Goal: Task Accomplishment & Management: Complete application form

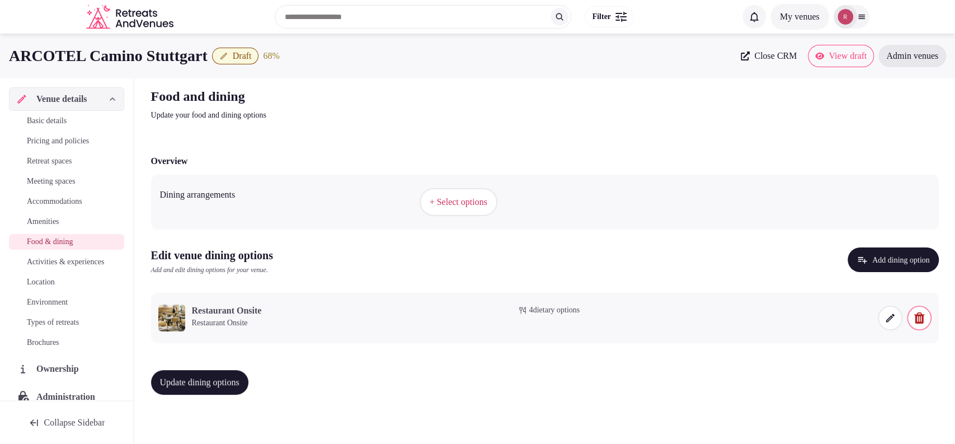
click at [63, 267] on span "Activities & experiences" at bounding box center [65, 261] width 77 height 11
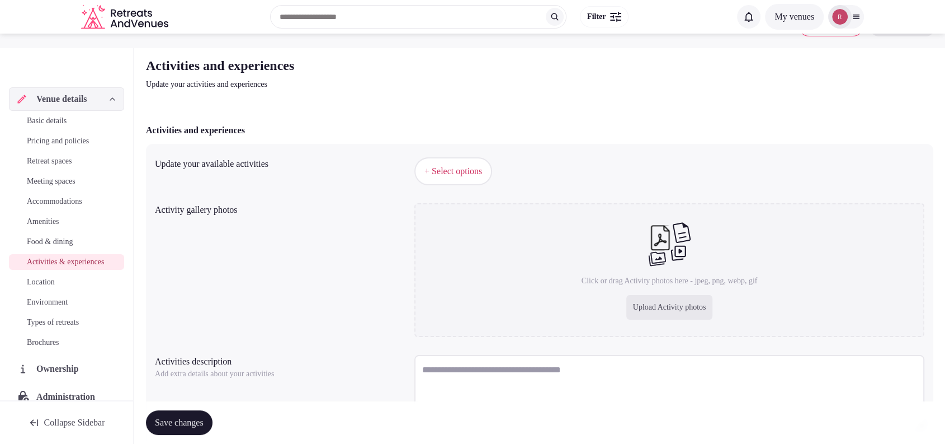
scroll to position [102, 0]
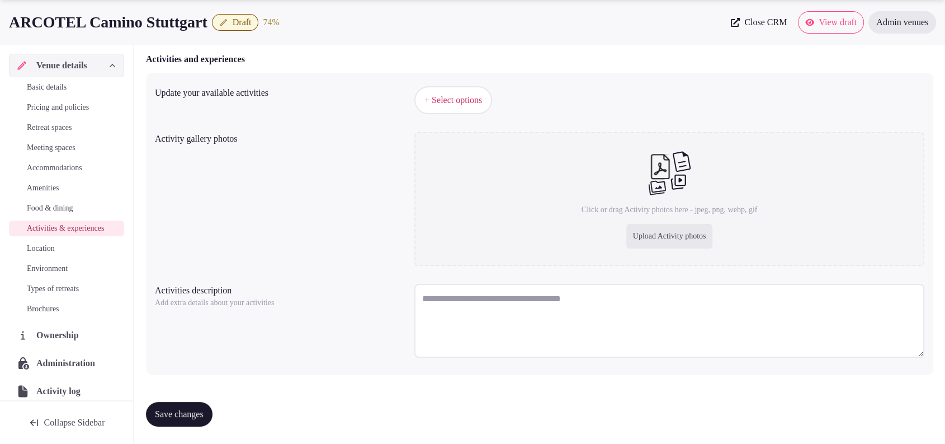
click at [67, 92] on span "Basic details" at bounding box center [47, 87] width 40 height 11
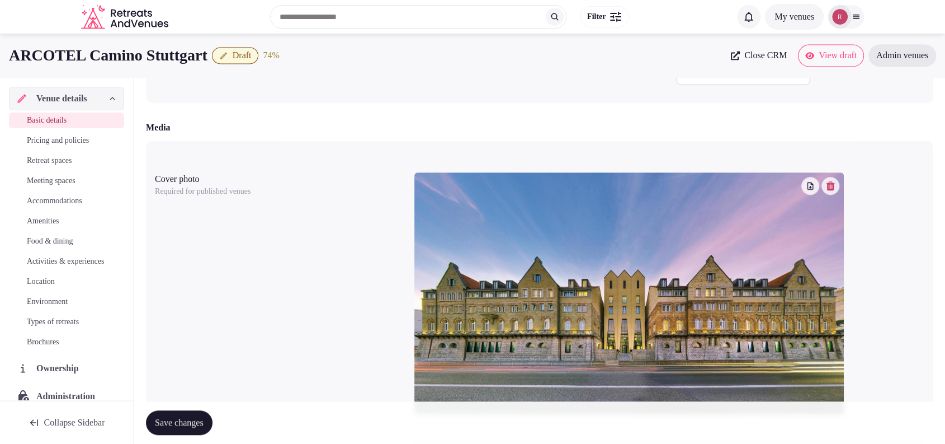
scroll to position [723, 0]
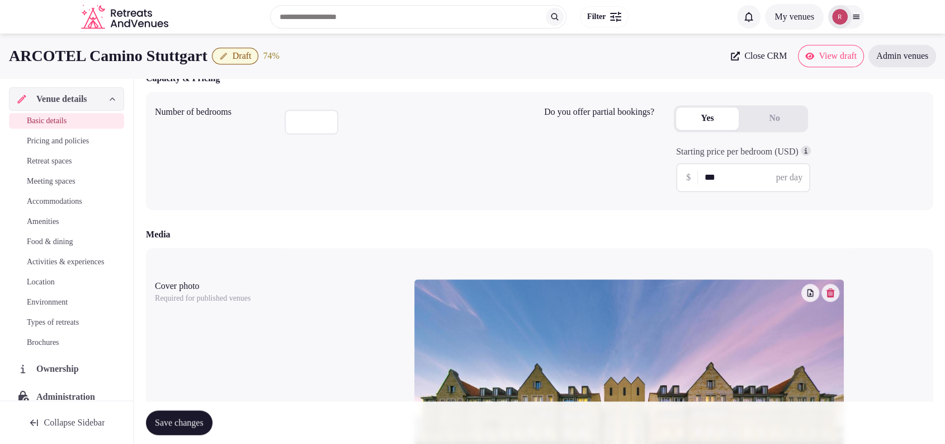
click at [49, 267] on span "Activities & experiences" at bounding box center [65, 261] width 77 height 11
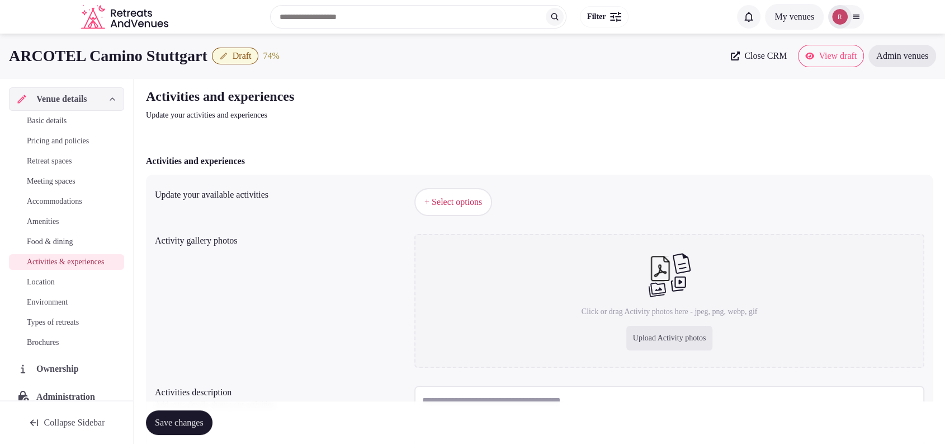
click at [450, 206] on span "+ Select options" at bounding box center [454, 202] width 58 height 12
drag, startPoint x: 730, startPoint y: 102, endPoint x: 725, endPoint y: 117, distance: 15.8
click at [657, 138] on div "Activities and experiences Update your activities and experiences Activities an…" at bounding box center [539, 312] width 805 height 468
click at [462, 192] on button "+ Select options" at bounding box center [453, 202] width 78 height 28
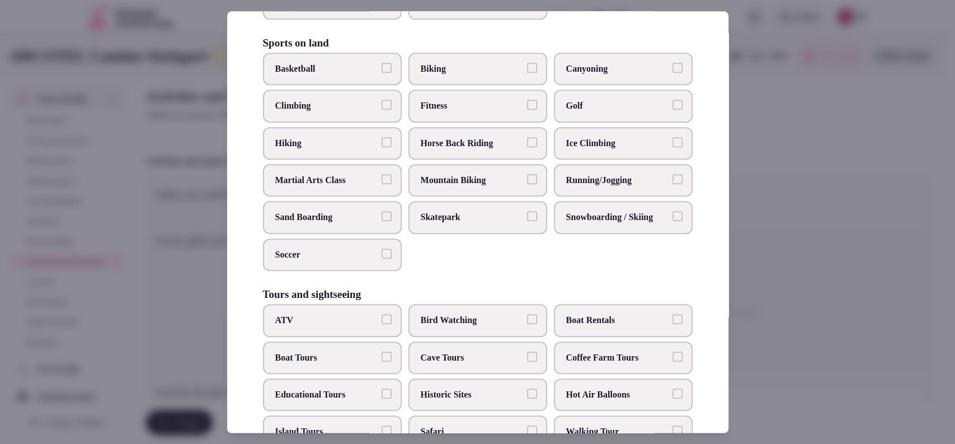
scroll to position [578, 0]
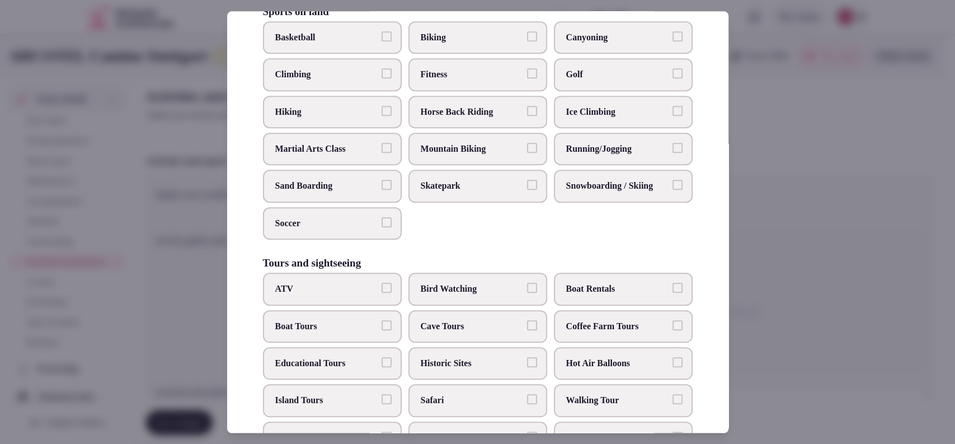
click at [601, 163] on label "Running/Jogging" at bounding box center [623, 149] width 139 height 32
click at [672, 153] on button "Running/Jogging" at bounding box center [677, 148] width 10 height 10
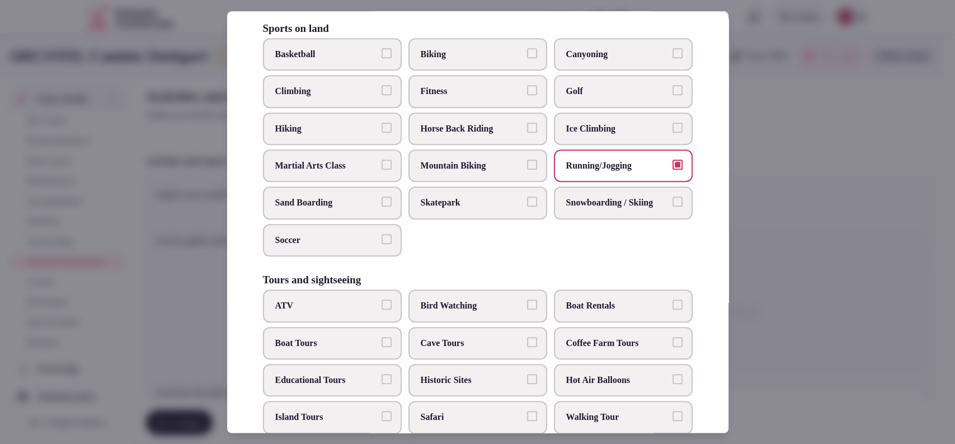
scroll to position [555, 0]
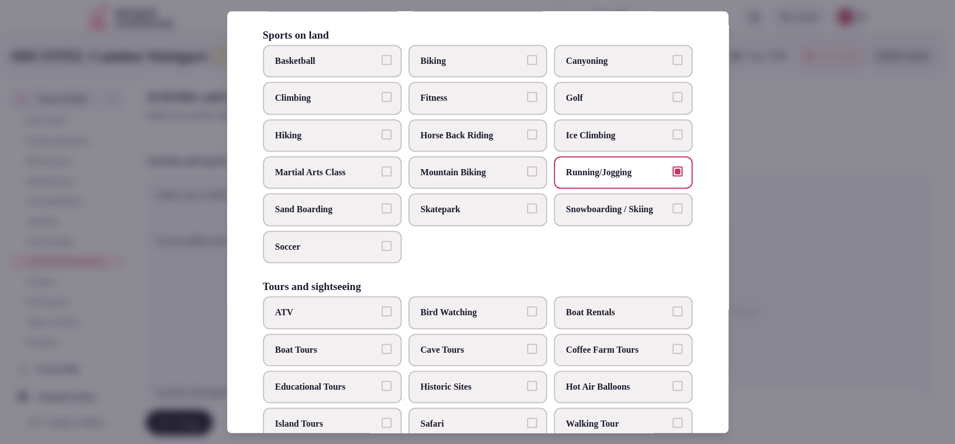
click at [501, 114] on label "Fitness" at bounding box center [477, 98] width 139 height 32
click at [527, 102] on button "Fitness" at bounding box center [532, 97] width 10 height 10
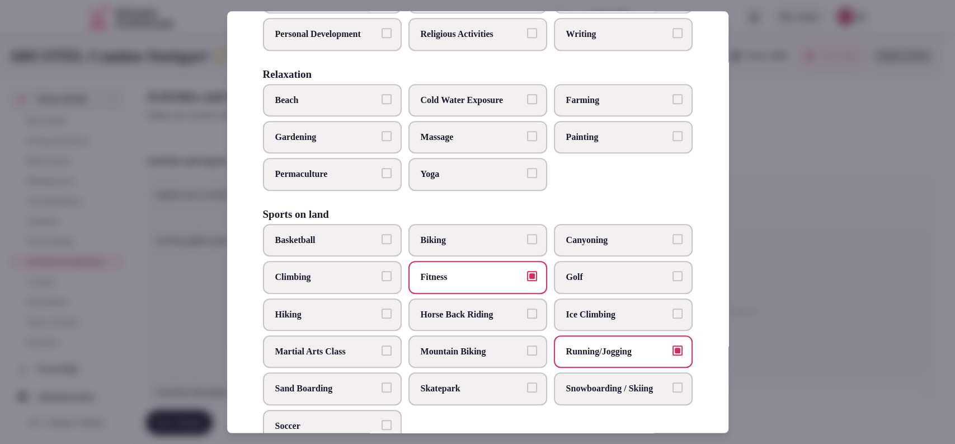
scroll to position [360, 0]
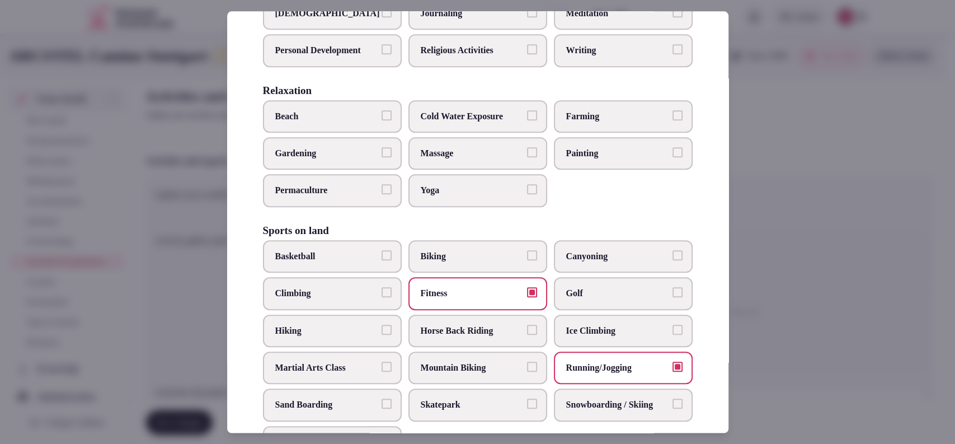
click at [598, 159] on span "Painting" at bounding box center [617, 153] width 103 height 12
click at [672, 157] on button "Painting" at bounding box center [677, 152] width 10 height 10
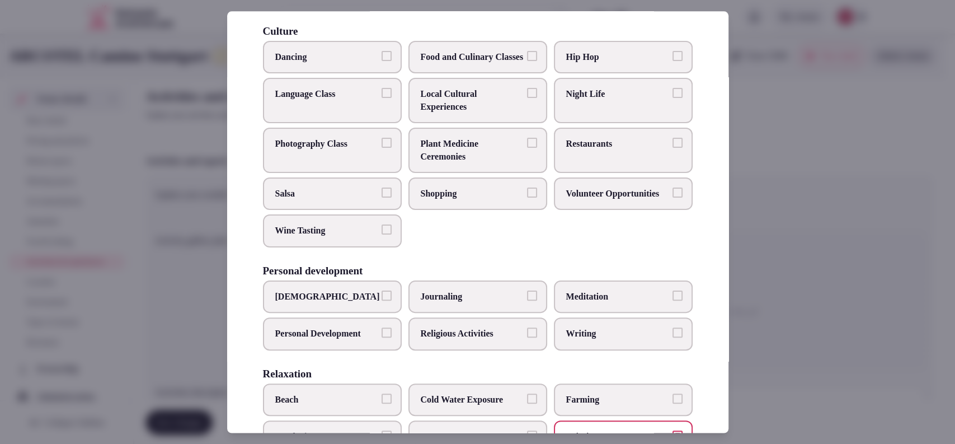
scroll to position [76, 0]
click at [505, 100] on label "Local Cultural Experiences" at bounding box center [477, 101] width 139 height 45
click at [527, 100] on button "Local Cultural Experiences" at bounding box center [532, 94] width 10 height 10
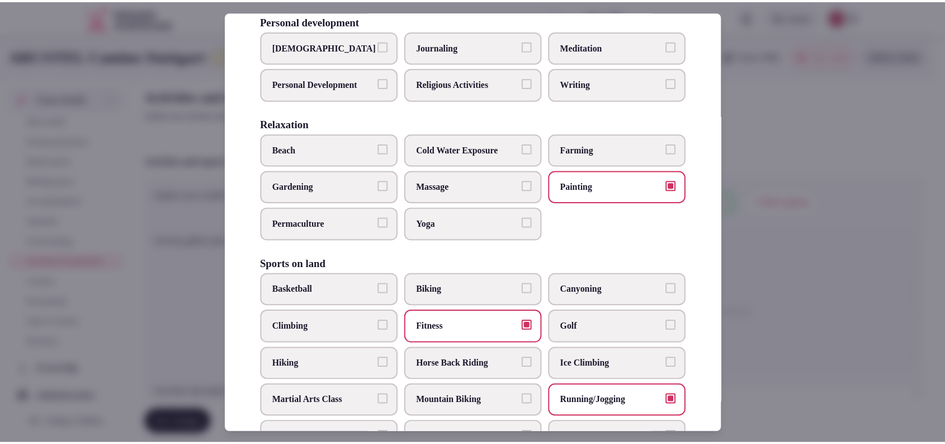
scroll to position [333, 0]
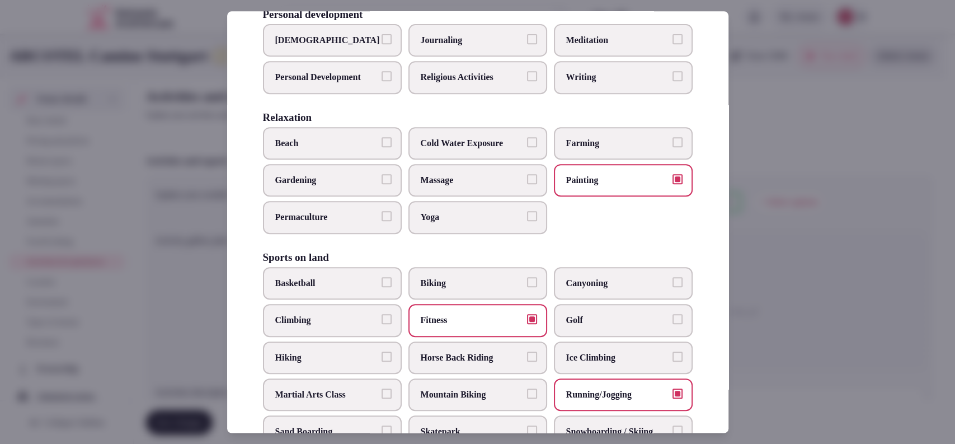
click at [764, 218] on div at bounding box center [477, 222] width 955 height 444
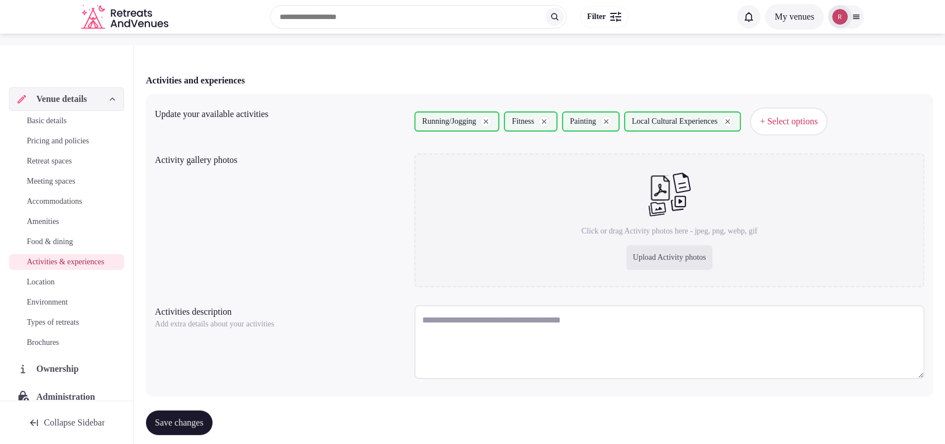
scroll to position [102, 0]
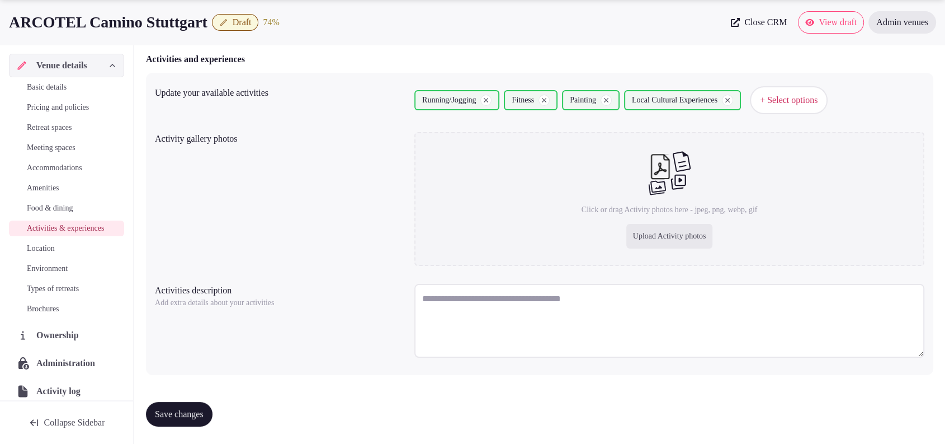
click at [472, 304] on textarea at bounding box center [669, 321] width 510 height 74
paste textarea "**********"
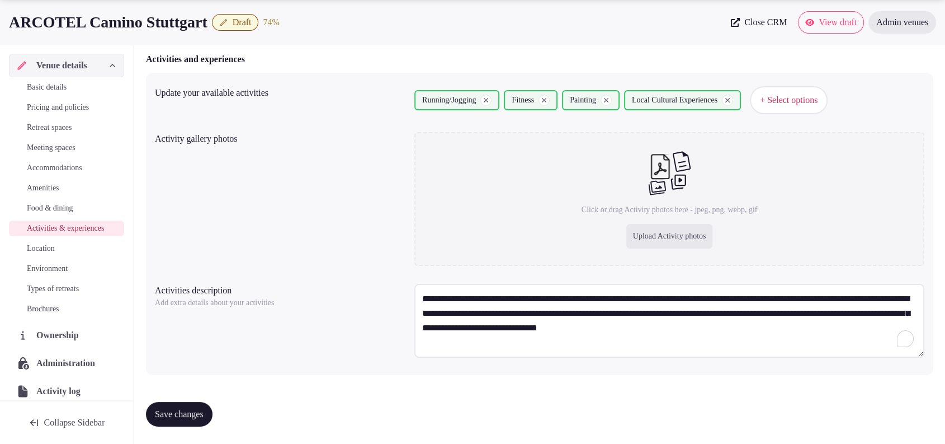
type textarea "**********"
click at [648, 234] on div "Upload Activity photos" at bounding box center [669, 236] width 87 height 25
type input "**********"
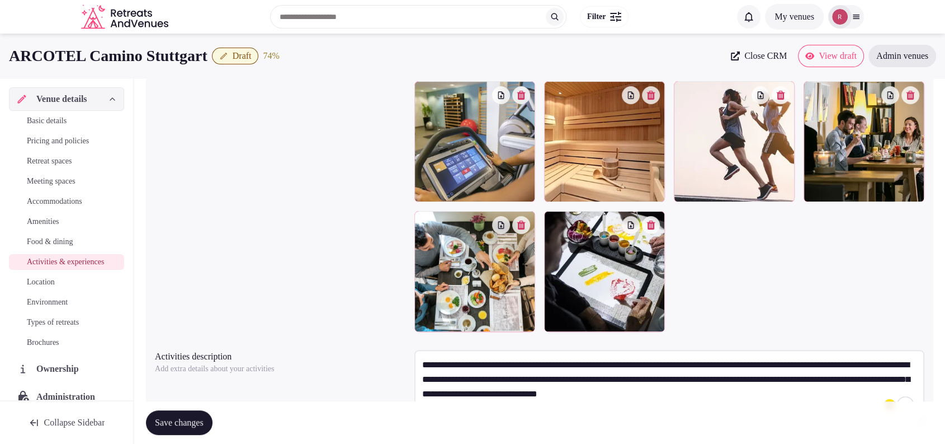
scroll to position [235, 0]
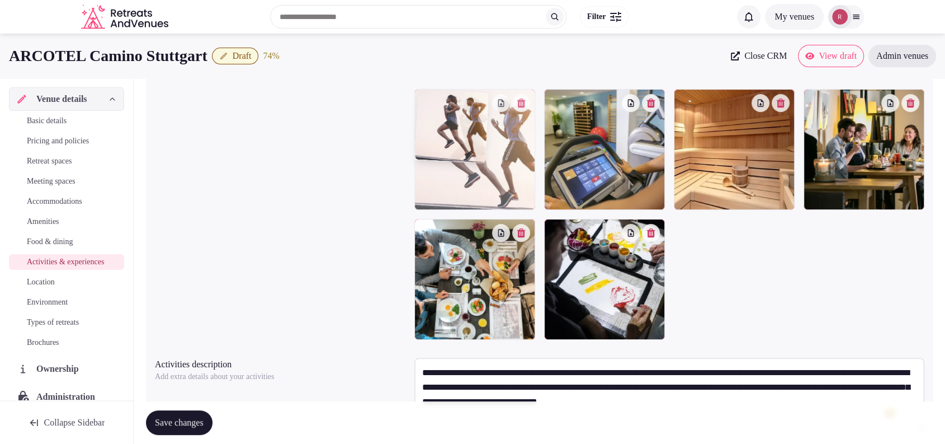
drag, startPoint x: 741, startPoint y: 164, endPoint x: 522, endPoint y: 177, distance: 219.1
click at [522, 177] on body "Search Popular Destinations Toscana, Italy Riviera Maya, Mexico Indonesia, Bali…" at bounding box center [472, 141] width 945 height 753
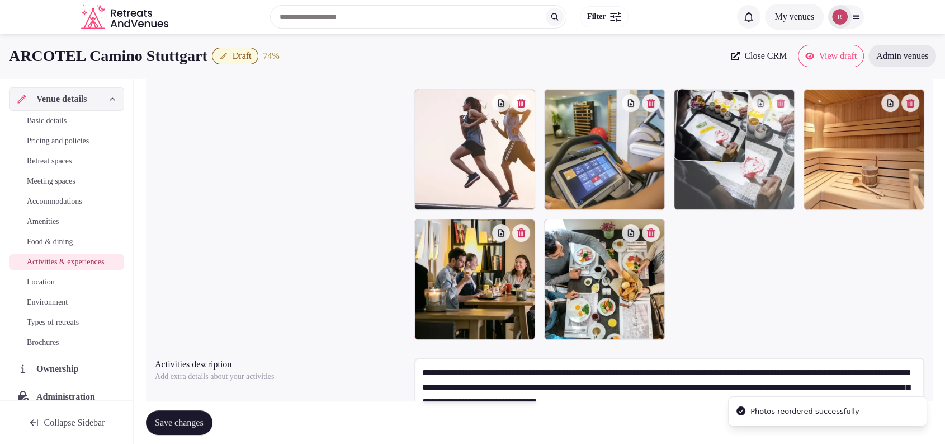
drag, startPoint x: 618, startPoint y: 274, endPoint x: 751, endPoint y: 190, distance: 157.7
click at [751, 190] on body "Search Popular Destinations Toscana, Italy Riviera Maya, Mexico Indonesia, Bali…" at bounding box center [472, 141] width 945 height 753
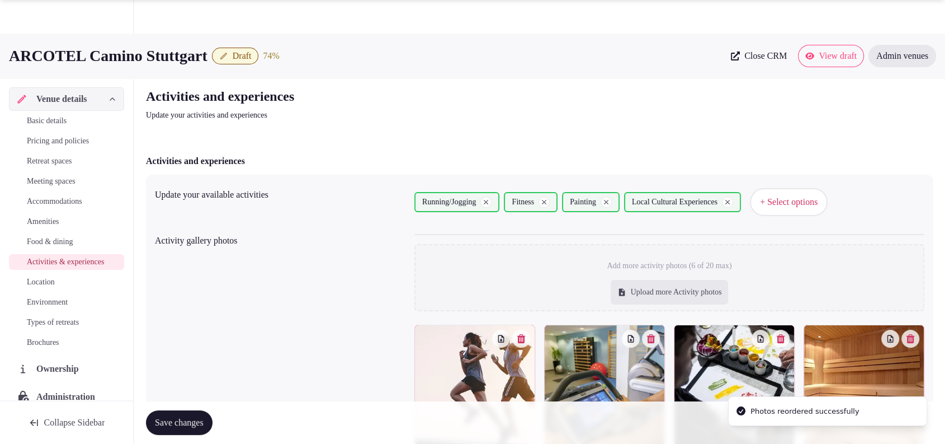
scroll to position [309, 0]
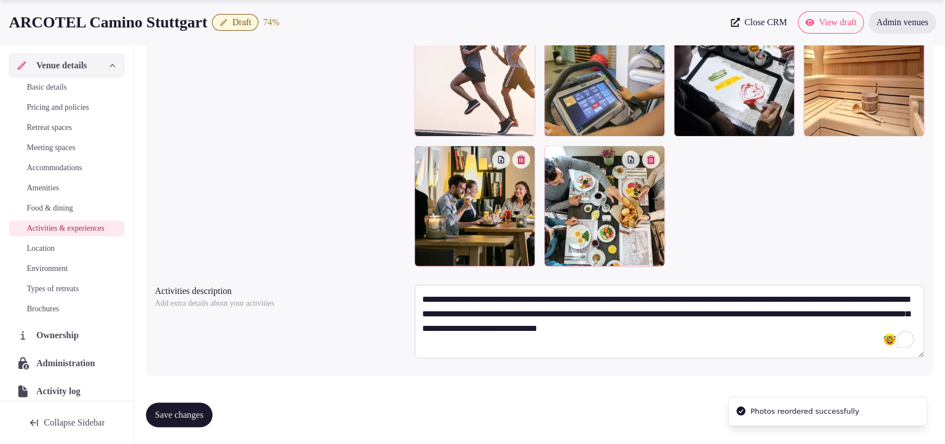
click at [176, 410] on span "Save changes" at bounding box center [179, 414] width 49 height 11
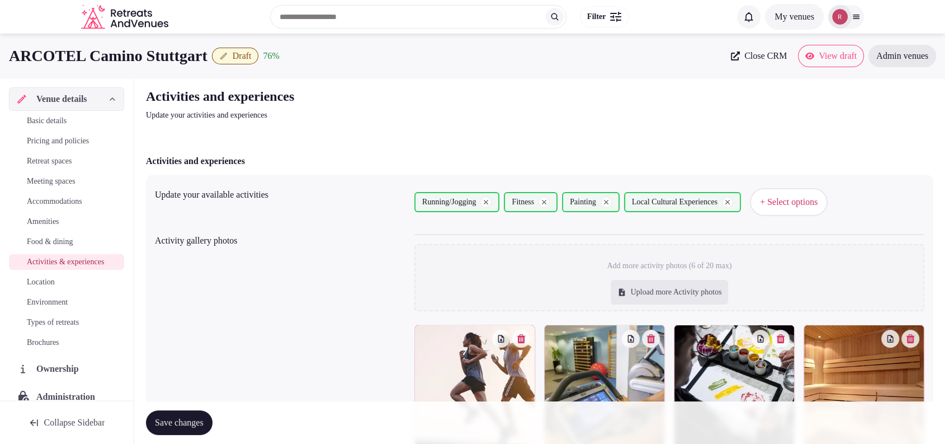
click at [67, 122] on span "Basic details" at bounding box center [47, 120] width 40 height 11
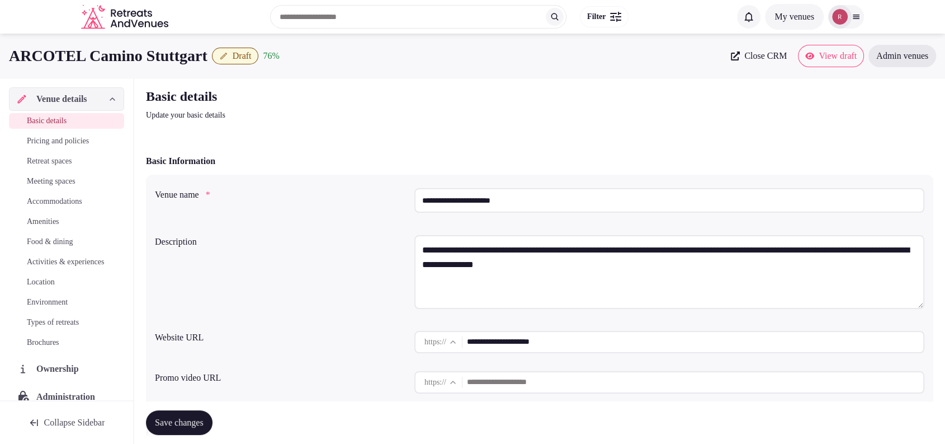
click at [548, 341] on input "**********" at bounding box center [695, 342] width 456 height 22
click at [36, 288] on span "Location" at bounding box center [41, 281] width 28 height 11
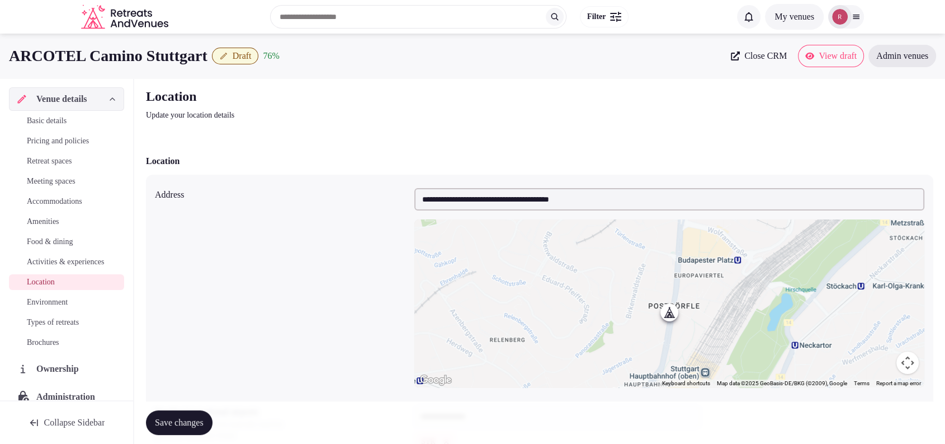
scroll to position [234, 0]
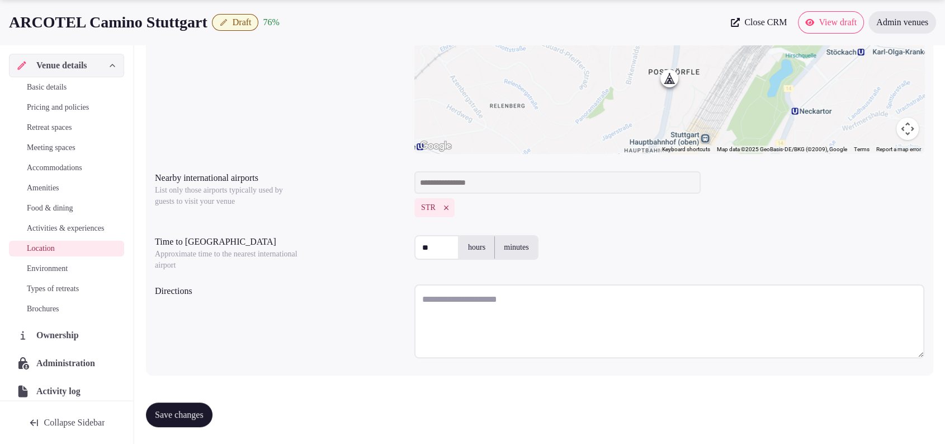
click at [516, 316] on textarea at bounding box center [669, 321] width 510 height 74
drag, startPoint x: 222, startPoint y: 26, endPoint x: 12, endPoint y: 21, distance: 209.8
click at [12, 21] on div "ARCOTEL Camino Stuttgart Draft 76 %" at bounding box center [366, 22] width 715 height 22
copy div "ARCOTEL Camino Stuttgart"
click at [498, 304] on textarea "To enrich screen reader interactions, please activate Accessibility in Grammarl…" at bounding box center [669, 321] width 510 height 74
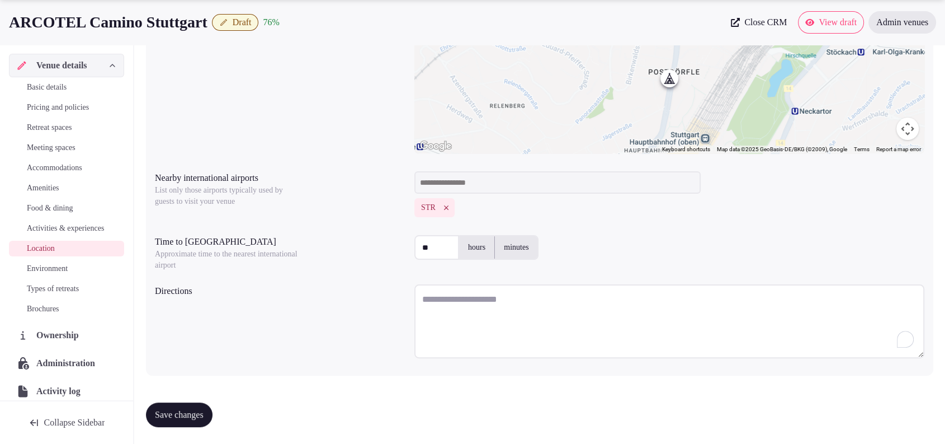
paste textarea "**********"
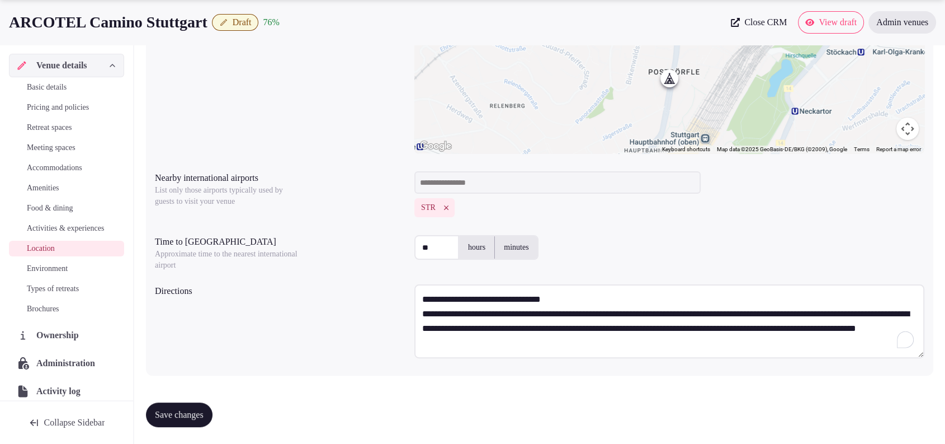
click at [577, 299] on textarea "**********" at bounding box center [669, 321] width 510 height 74
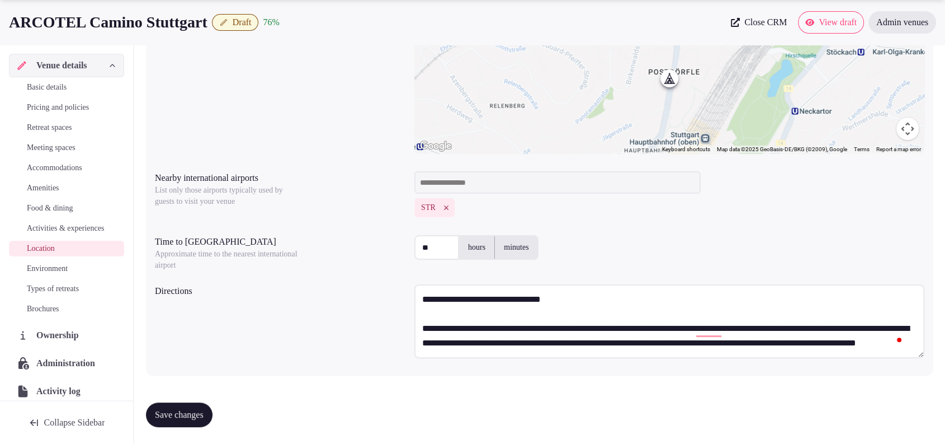
scroll to position [14, 0]
click at [720, 341] on textarea "**********" at bounding box center [669, 321] width 510 height 74
paste textarea "**********"
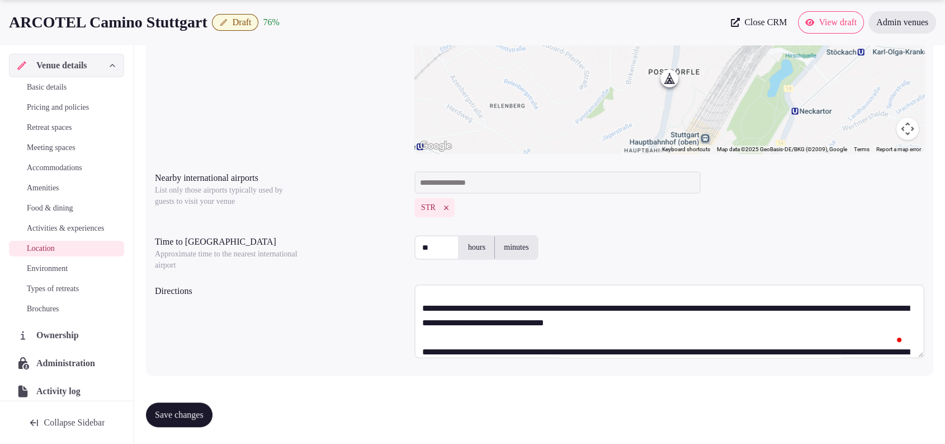
scroll to position [0, 0]
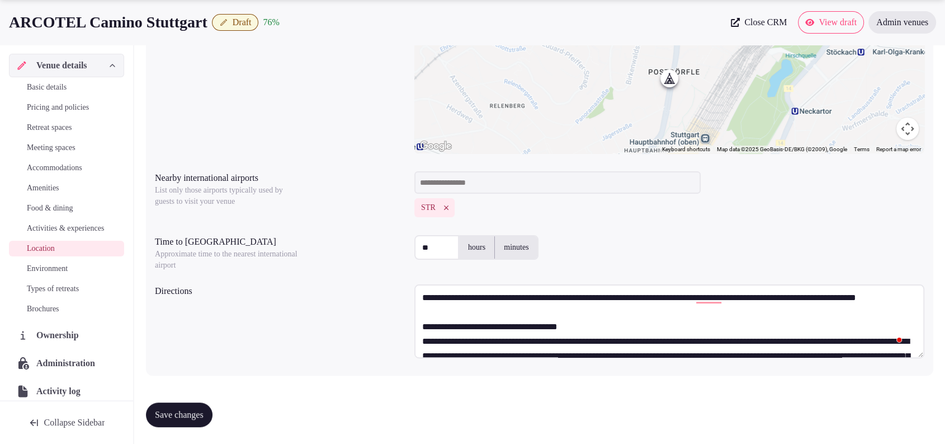
click at [631, 333] on textarea "To enrich screen reader interactions, please activate Accessibility in Grammarl…" at bounding box center [669, 321] width 510 height 74
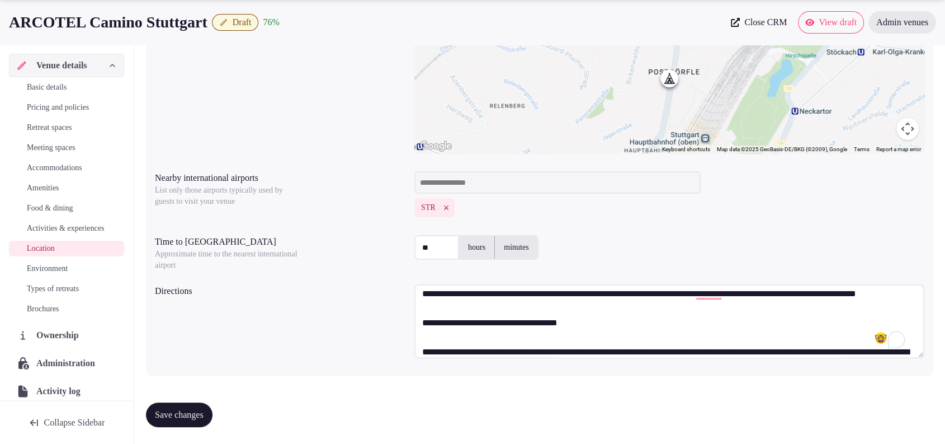
type textarea "**********"
click at [176, 409] on span "Save changes" at bounding box center [179, 414] width 49 height 11
click at [29, 274] on span "Environment" at bounding box center [47, 268] width 41 height 11
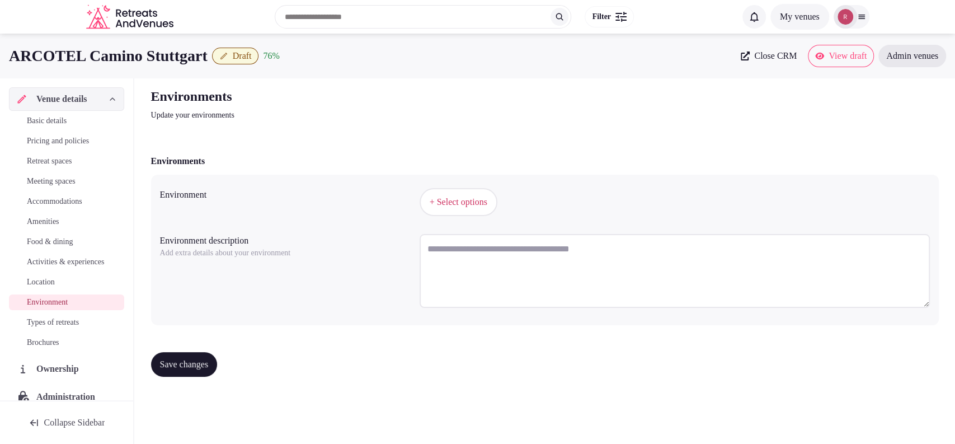
click at [453, 209] on button "+ Select options" at bounding box center [459, 202] width 78 height 28
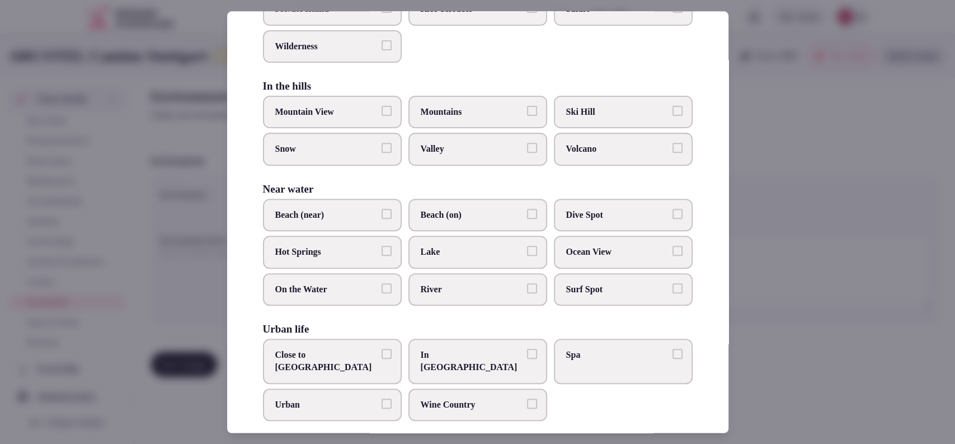
click at [383, 357] on label "Close to City Center" at bounding box center [332, 360] width 139 height 45
click at [383, 357] on button "Close to City Center" at bounding box center [386, 353] width 10 height 10
click at [800, 322] on div at bounding box center [477, 222] width 955 height 444
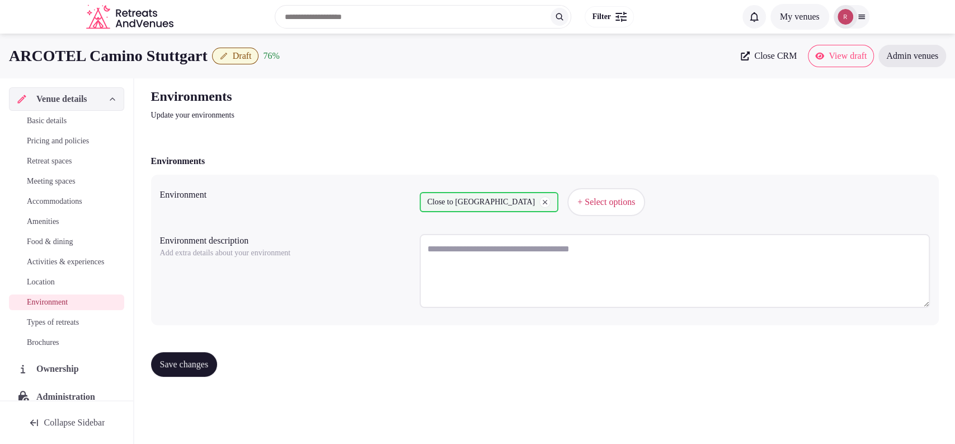
click at [179, 360] on span "Save changes" at bounding box center [184, 364] width 49 height 11
click at [58, 328] on span "Types of retreats" at bounding box center [53, 322] width 52 height 11
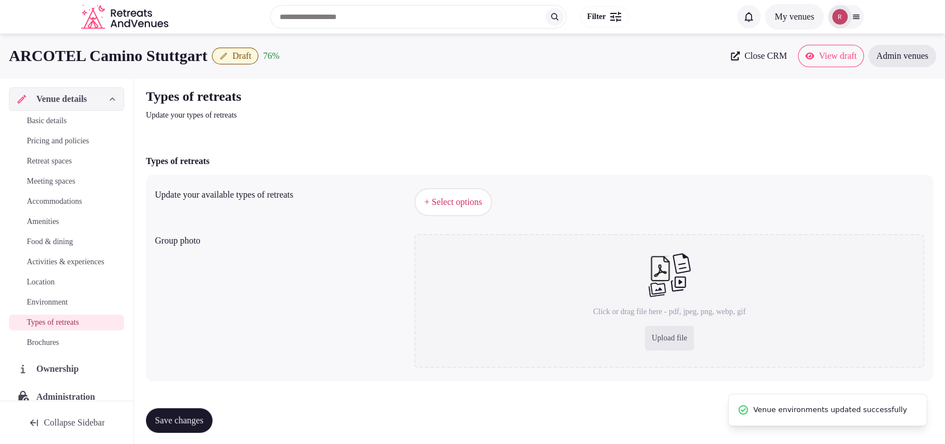
click at [483, 211] on button "+ Select options" at bounding box center [453, 202] width 78 height 28
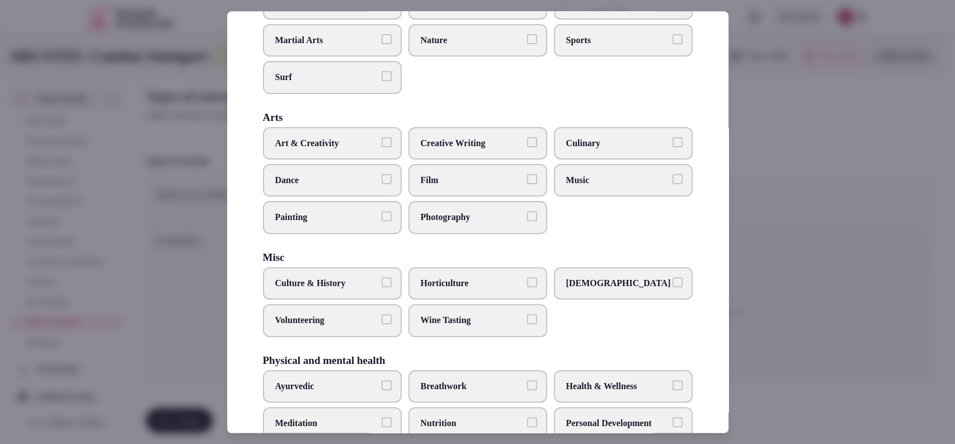
click at [345, 225] on label "Painting" at bounding box center [332, 217] width 139 height 32
click at [381, 221] on button "Painting" at bounding box center [386, 216] width 10 height 10
click at [385, 271] on label "Culture & History" at bounding box center [332, 283] width 139 height 32
click at [385, 277] on button "Culture & History" at bounding box center [386, 282] width 10 height 10
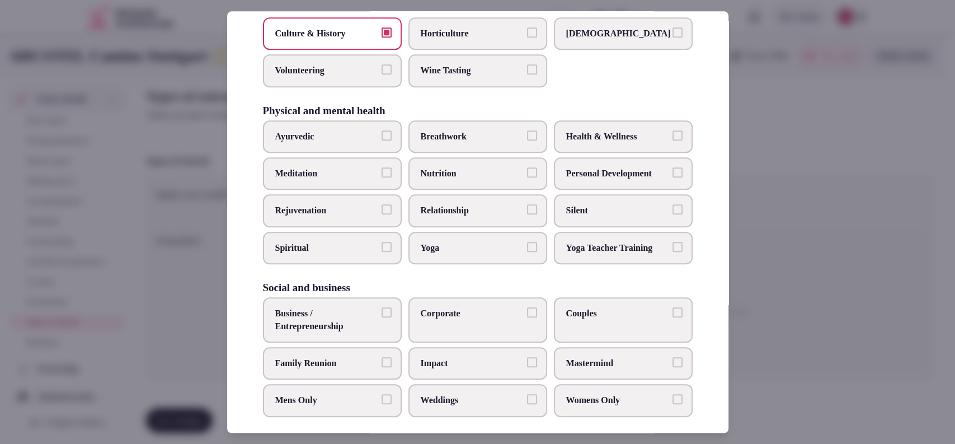
click at [610, 133] on span "Health & Wellness" at bounding box center [617, 136] width 103 height 12
click at [672, 133] on button "Health & Wellness" at bounding box center [677, 135] width 10 height 10
click at [435, 394] on span "Weddings" at bounding box center [472, 400] width 103 height 12
click at [527, 394] on button "Weddings" at bounding box center [532, 399] width 10 height 10
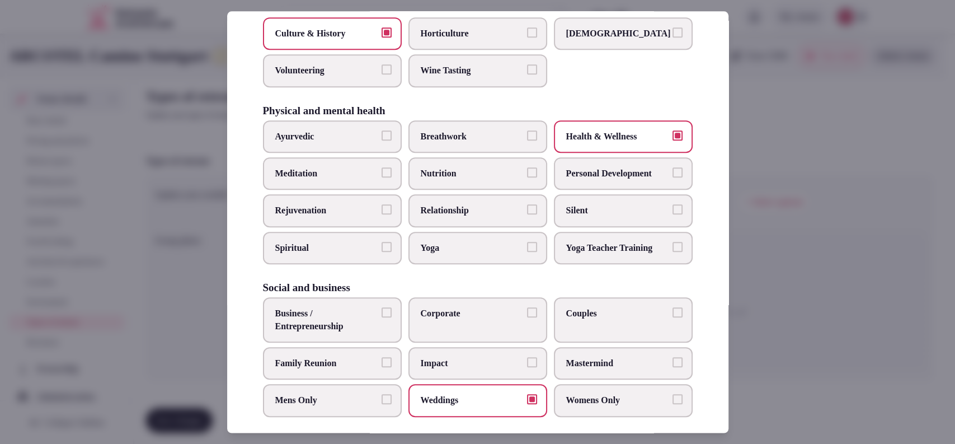
click at [446, 329] on label "Corporate" at bounding box center [477, 319] width 139 height 45
click at [527, 317] on button "Corporate" at bounding box center [532, 312] width 10 height 10
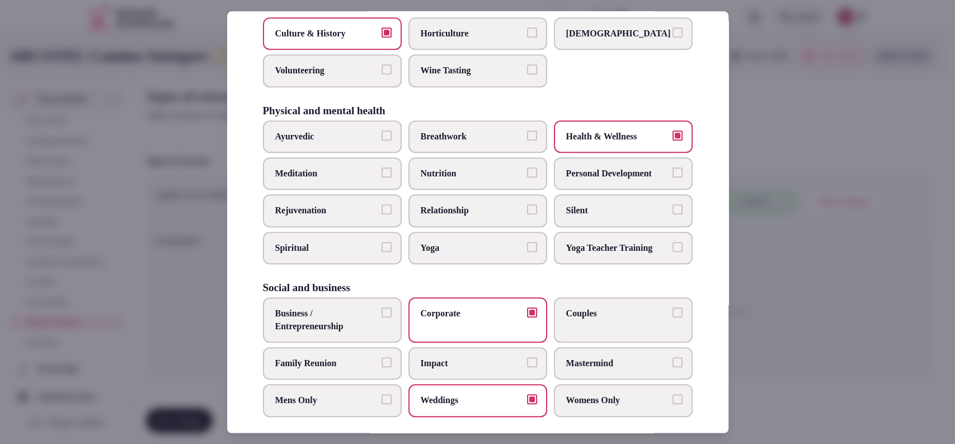
click at [315, 302] on label "Business / Entrepreneurship" at bounding box center [332, 319] width 139 height 45
click at [381, 307] on button "Business / Entrepreneurship" at bounding box center [386, 312] width 10 height 10
click at [609, 319] on label "Couples" at bounding box center [623, 319] width 139 height 45
click at [672, 317] on button "Couples" at bounding box center [677, 312] width 10 height 10
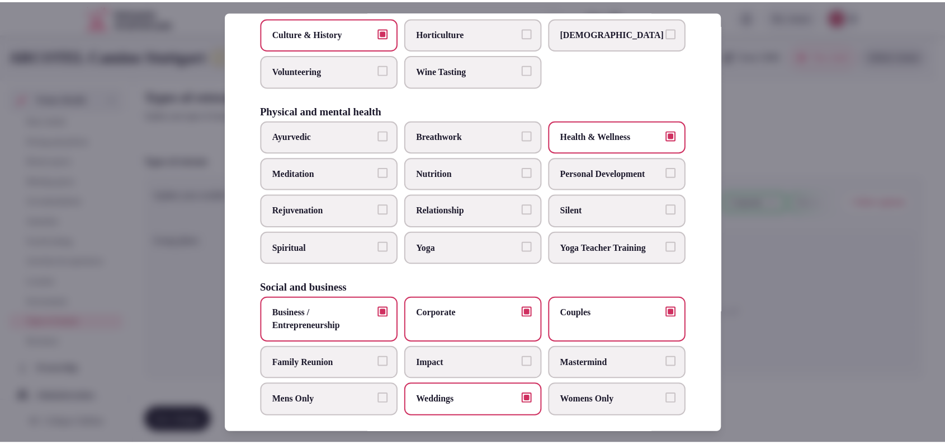
scroll to position [49, 0]
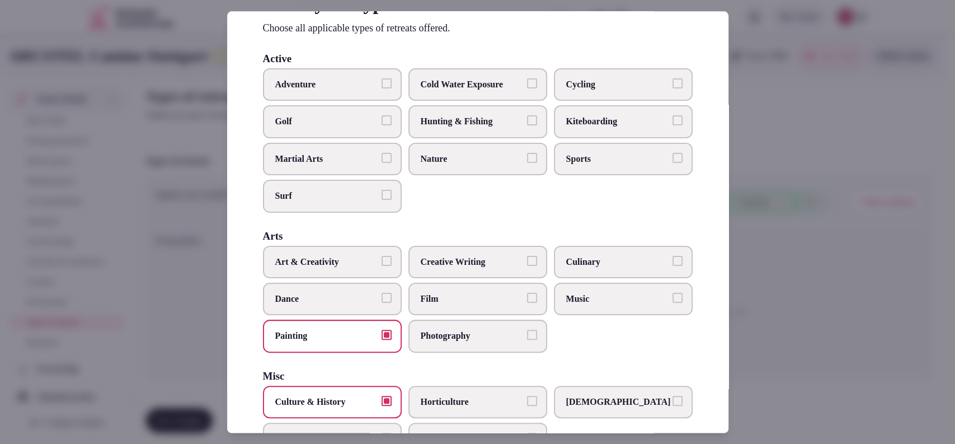
click at [769, 267] on div at bounding box center [477, 222] width 955 height 444
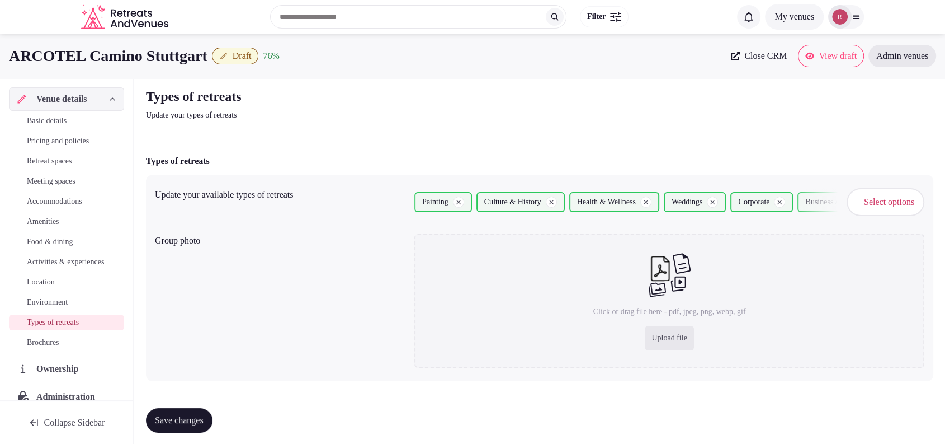
click at [206, 410] on button "Save changes" at bounding box center [179, 420] width 67 height 25
click at [252, 59] on span "Draft" at bounding box center [242, 55] width 19 height 11
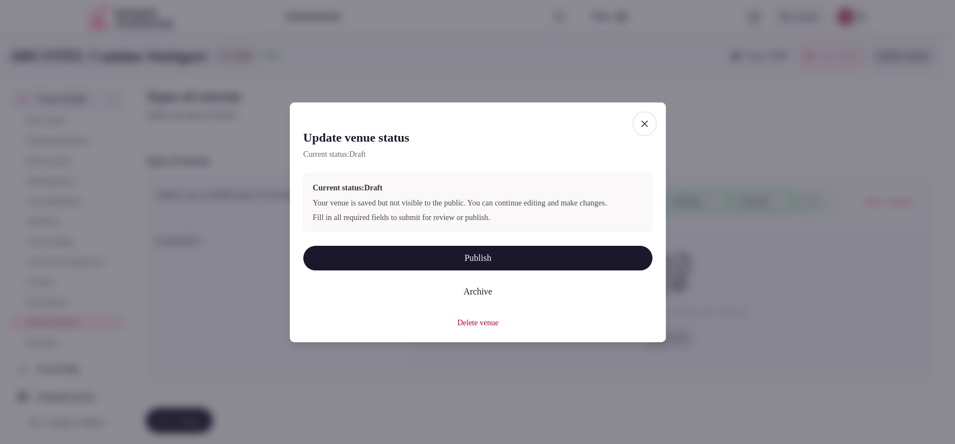
click at [459, 263] on button "Publish" at bounding box center [477, 258] width 349 height 25
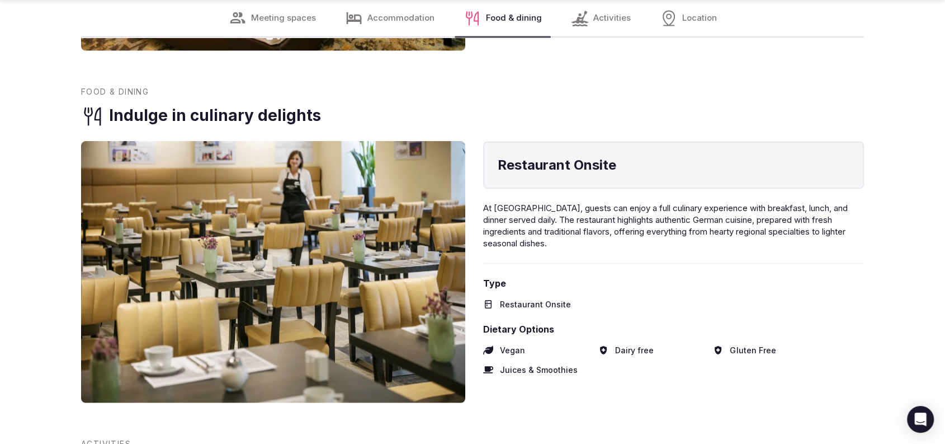
scroll to position [1691, 0]
